Goal: Check status: Check status

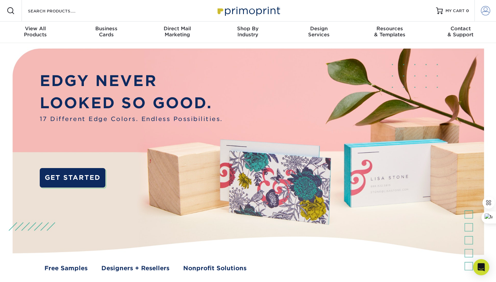
click at [486, 11] on span at bounding box center [484, 10] width 9 height 9
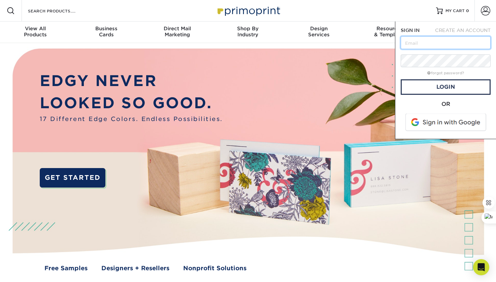
click at [427, 42] on input "text" at bounding box center [445, 42] width 90 height 13
type input "[PERSON_NAME][EMAIL_ADDRESS][DOMAIN_NAME]"
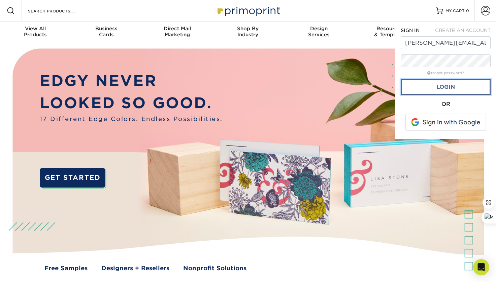
click at [444, 89] on link "Login" at bounding box center [445, 86] width 90 height 15
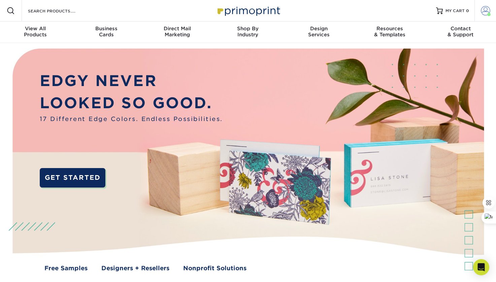
click at [485, 9] on span at bounding box center [484, 10] width 9 height 9
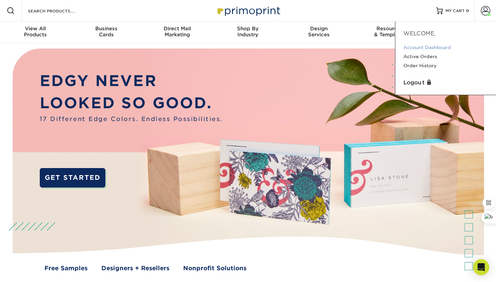
click at [445, 47] on link "Account Dashboard" at bounding box center [445, 47] width 84 height 9
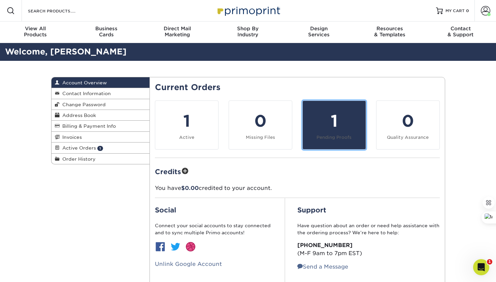
click at [340, 119] on div "1" at bounding box center [333, 121] width 55 height 24
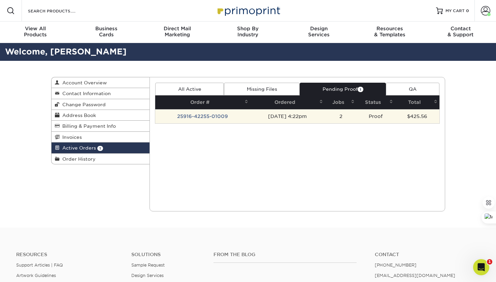
click at [210, 117] on td "25916-42255-01009" at bounding box center [202, 116] width 95 height 14
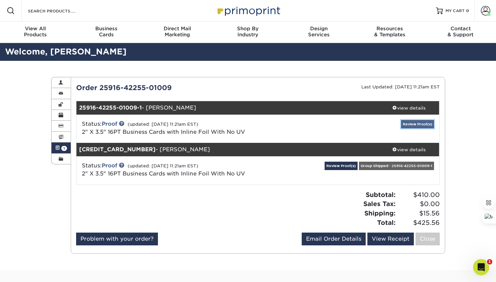
click at [422, 125] on link "Review Proof(s)" at bounding box center [417, 124] width 33 height 8
